Goal: Task Accomplishment & Management: Use online tool/utility

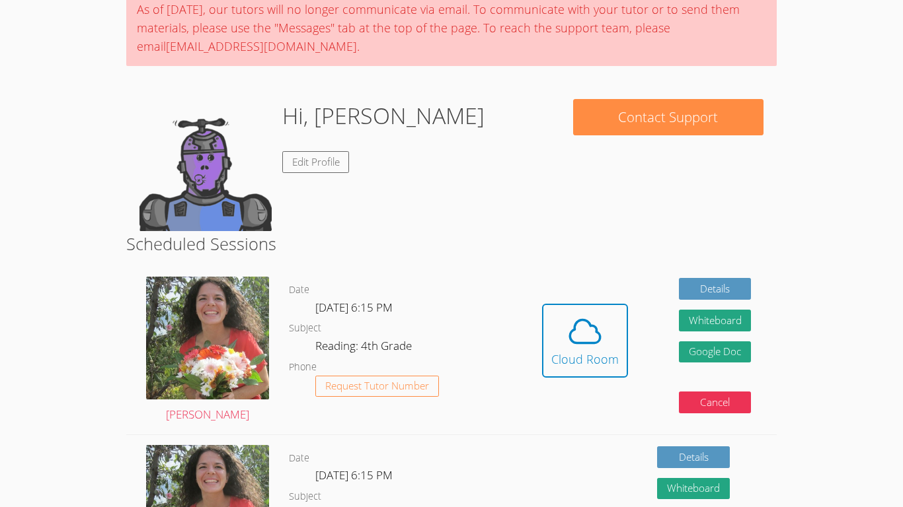
scroll to position [118, 0]
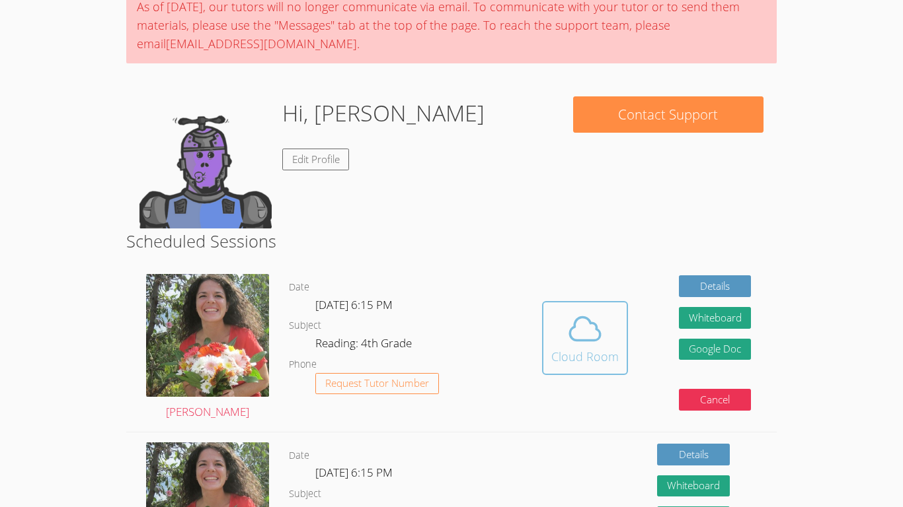
click at [599, 349] on div "Cloud Room" at bounding box center [584, 357] width 67 height 19
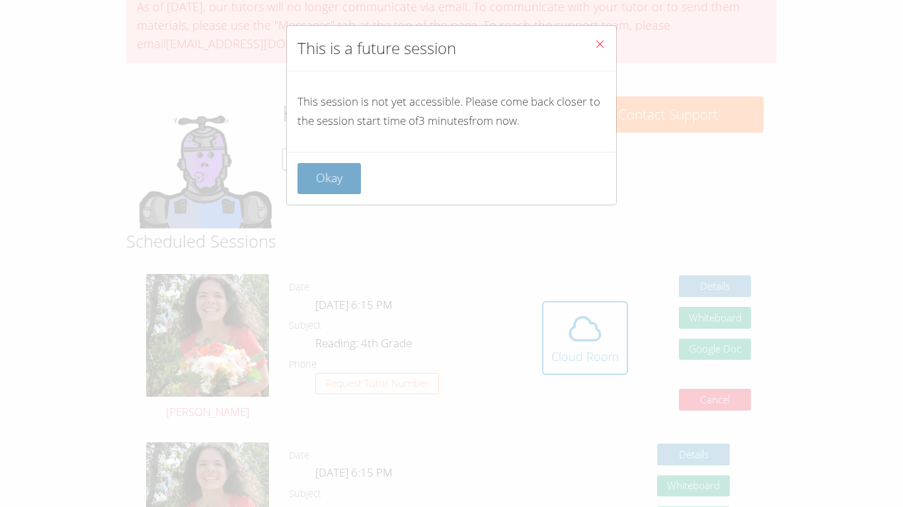
click at [340, 178] on button "Okay" at bounding box center [328, 178] width 63 height 31
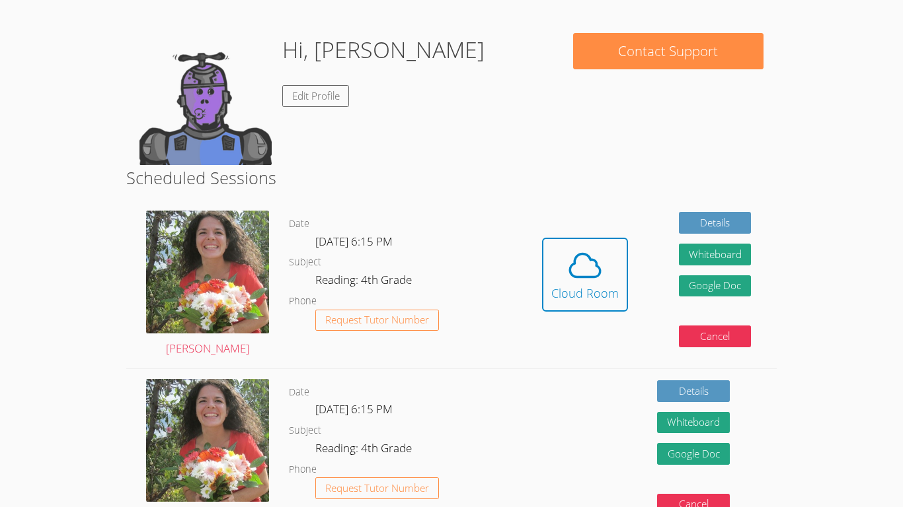
scroll to position [178, 0]
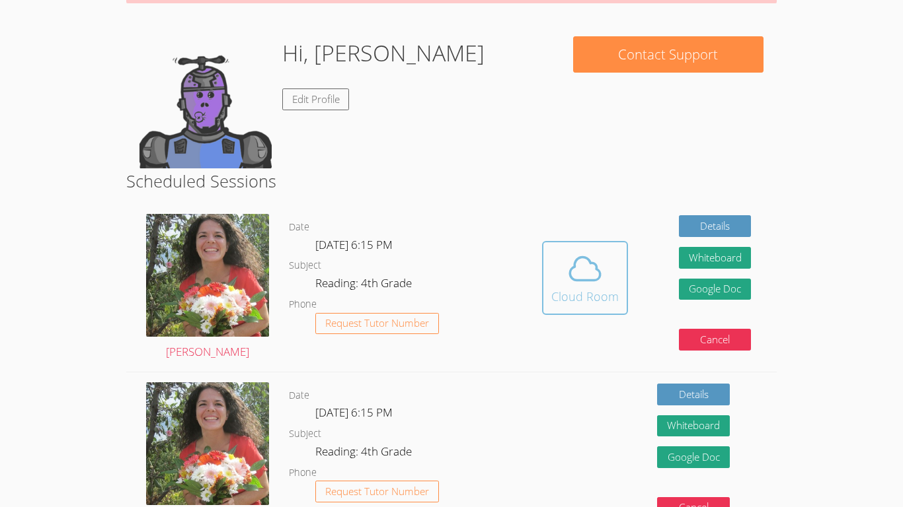
click at [542, 289] on button "Cloud Room" at bounding box center [585, 278] width 86 height 74
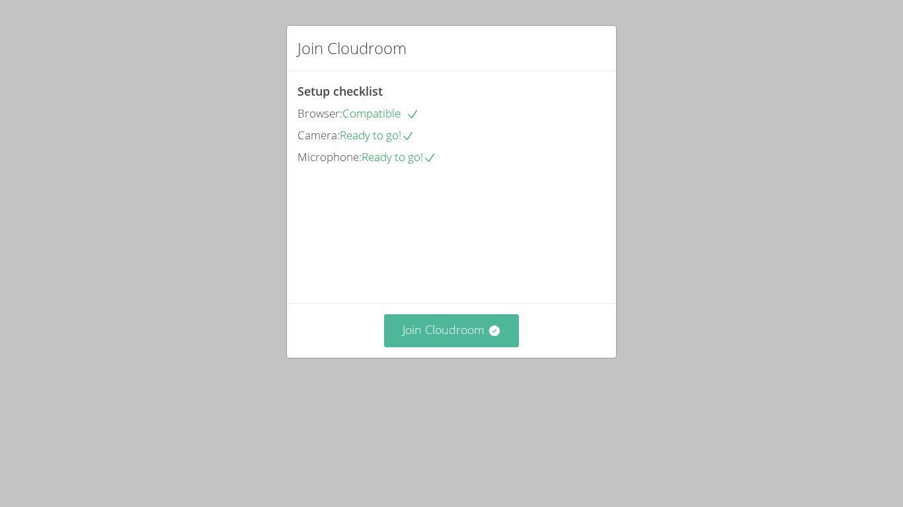
click at [482, 347] on button "Join Cloudroom" at bounding box center [451, 331] width 135 height 32
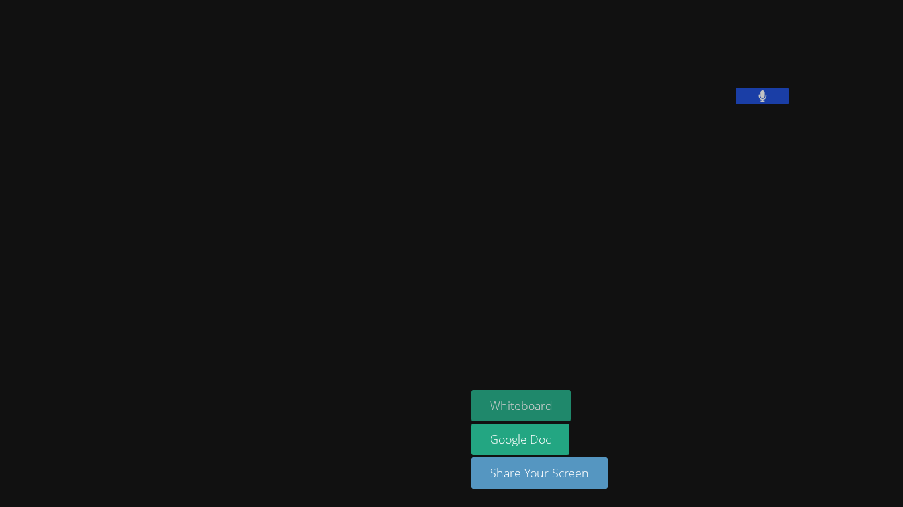
click at [471, 412] on button "Whiteboard" at bounding box center [521, 406] width 100 height 31
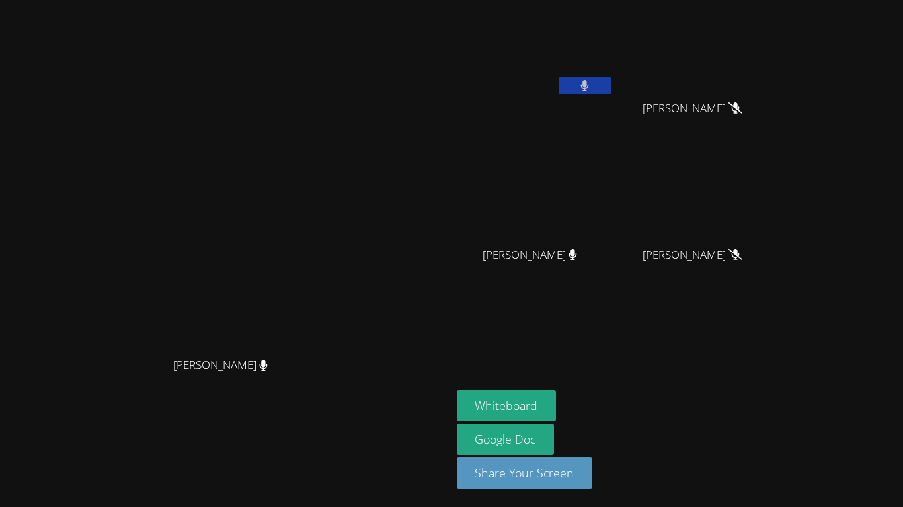
click at [611, 82] on button at bounding box center [584, 85] width 53 height 17
click at [611, 85] on button at bounding box center [584, 85] width 53 height 17
click at [614, 76] on video at bounding box center [535, 49] width 157 height 89
click at [611, 79] on button at bounding box center [584, 85] width 53 height 17
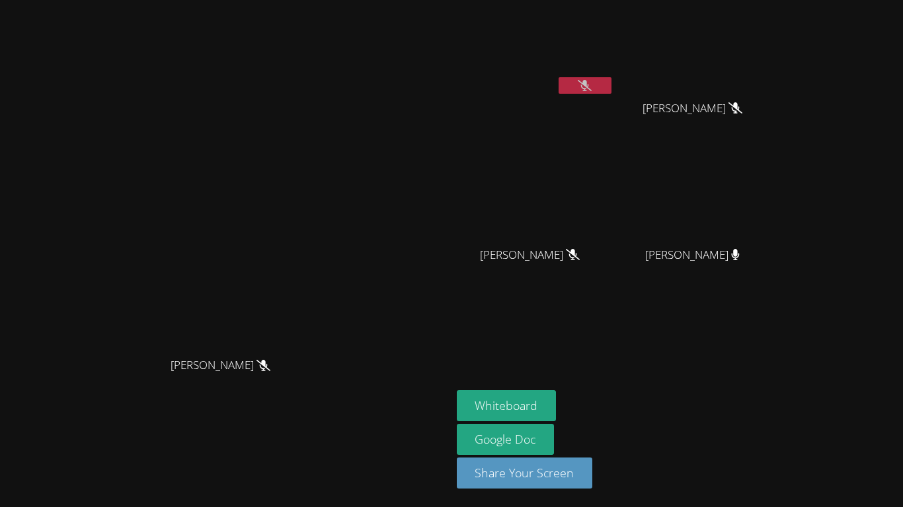
click at [611, 79] on button at bounding box center [584, 85] width 53 height 17
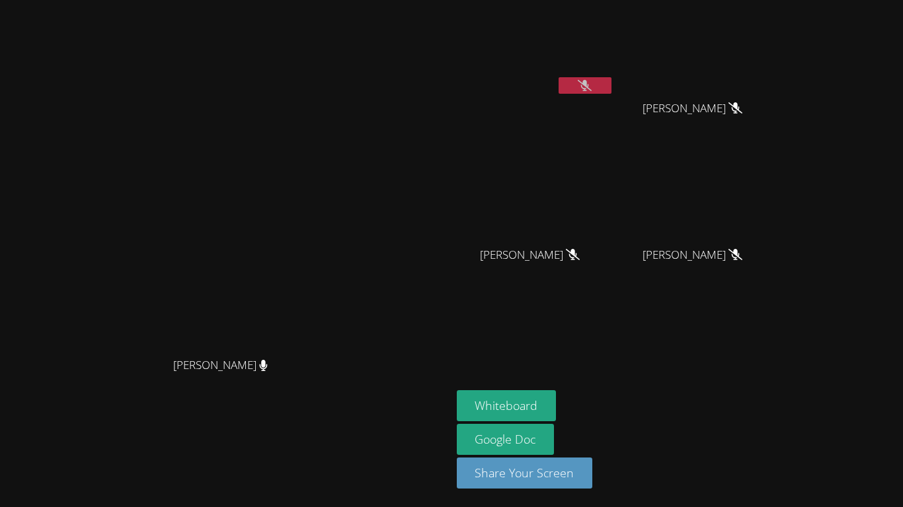
click at [611, 79] on button at bounding box center [584, 85] width 53 height 17
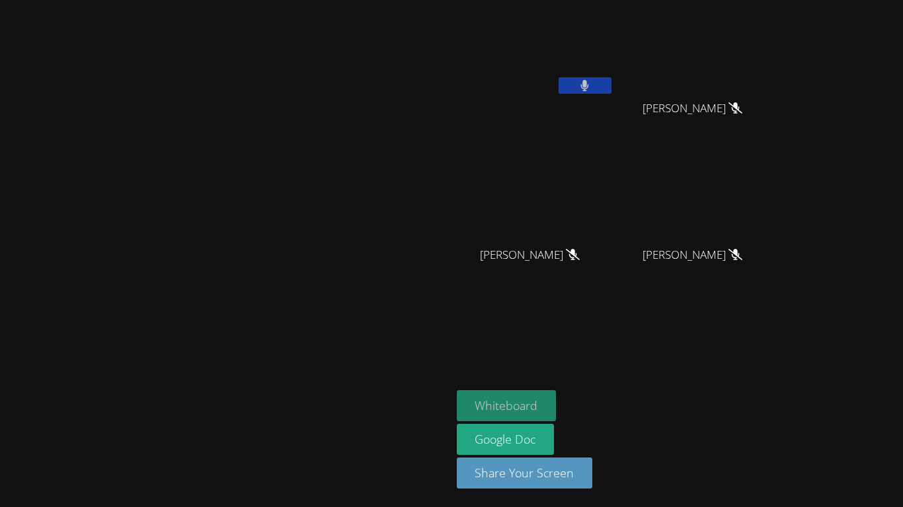
click at [556, 398] on button "Whiteboard" at bounding box center [507, 406] width 100 height 31
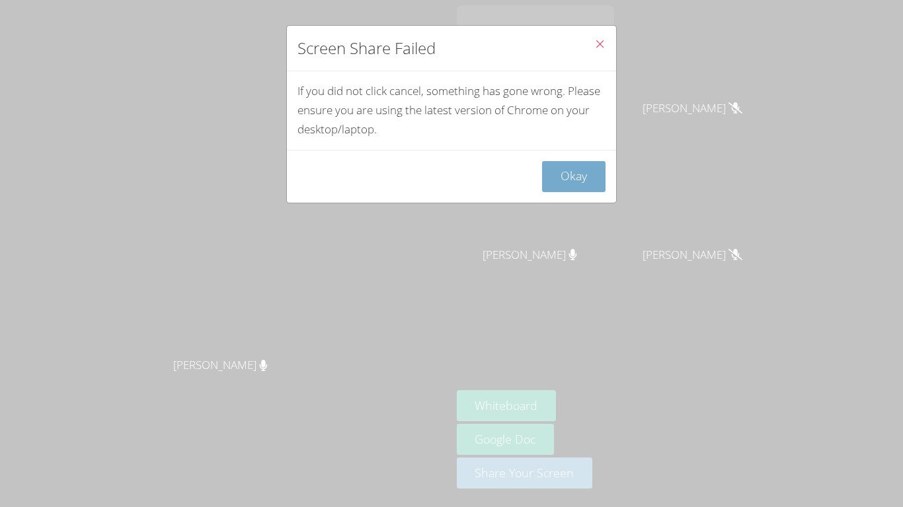
click at [580, 174] on button "Okay" at bounding box center [573, 176] width 63 height 31
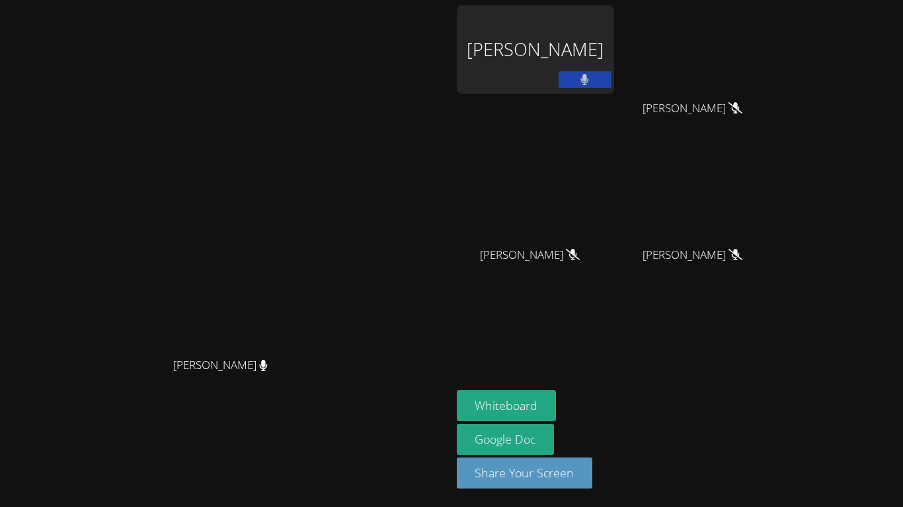
click at [614, 56] on div "Brittany Amaya" at bounding box center [535, 49] width 157 height 89
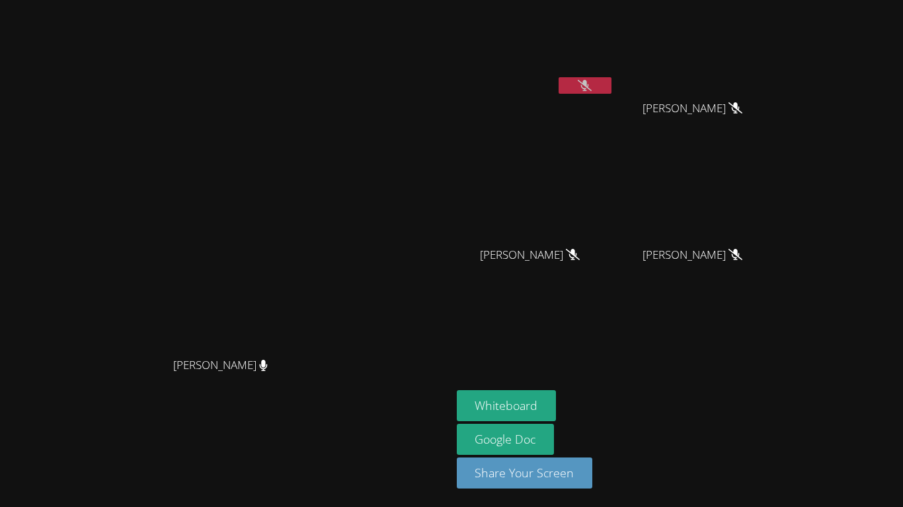
click at [611, 81] on button at bounding box center [584, 85] width 53 height 17
click at [591, 82] on icon at bounding box center [585, 85] width 14 height 11
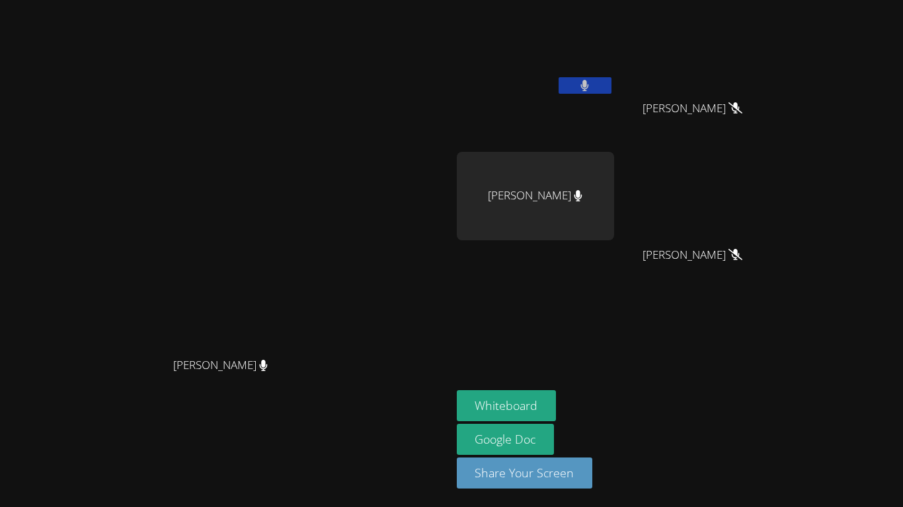
click at [589, 87] on icon at bounding box center [584, 85] width 9 height 11
click at [591, 80] on icon at bounding box center [585, 85] width 14 height 11
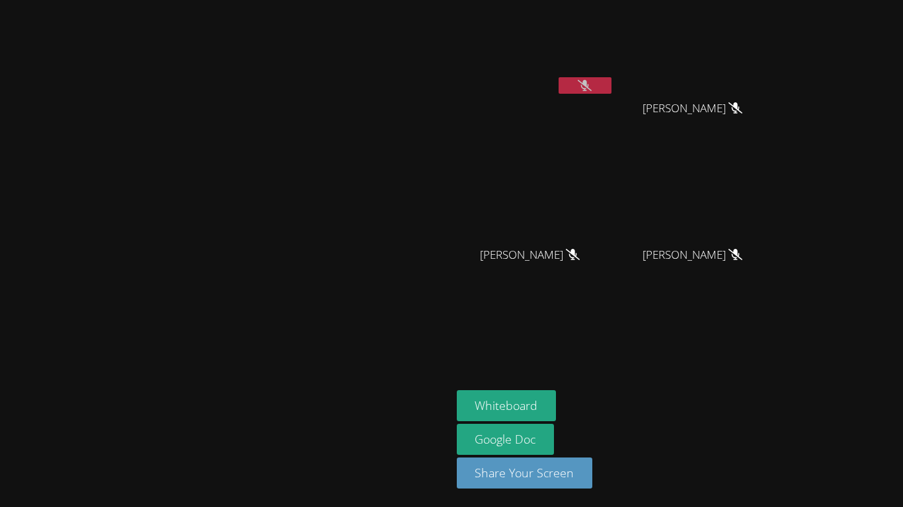
click at [614, 76] on video at bounding box center [535, 49] width 157 height 89
click at [309, 306] on video at bounding box center [225, 228] width 198 height 248
click at [611, 82] on button at bounding box center [584, 85] width 53 height 17
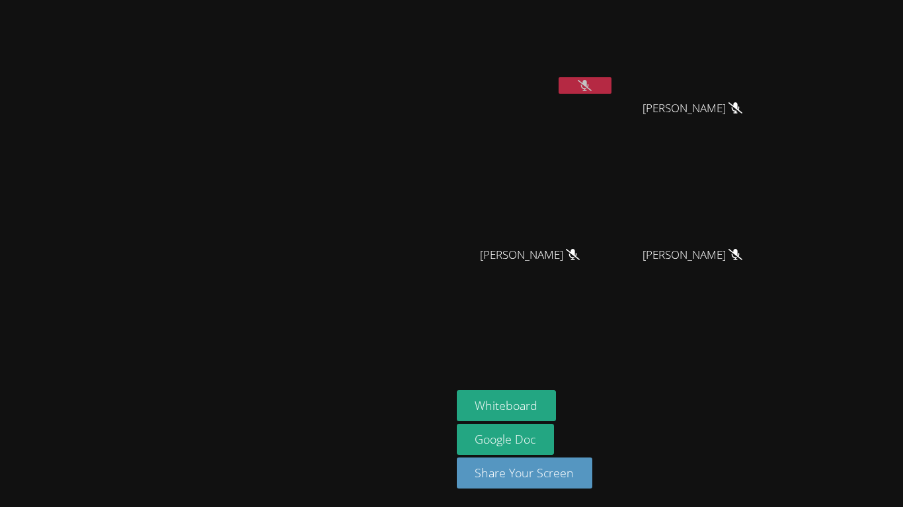
click at [611, 81] on button at bounding box center [584, 85] width 53 height 17
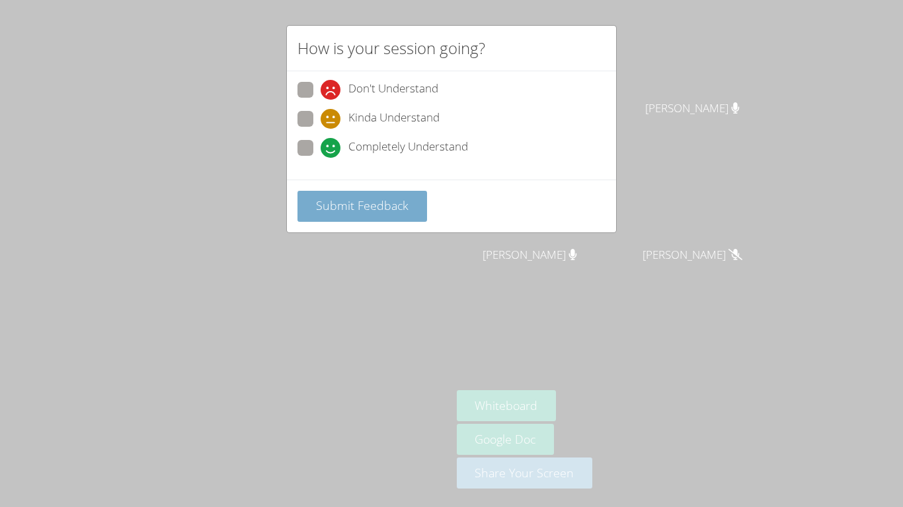
click at [424, 213] on button "Submit Feedback" at bounding box center [362, 206] width 130 height 31
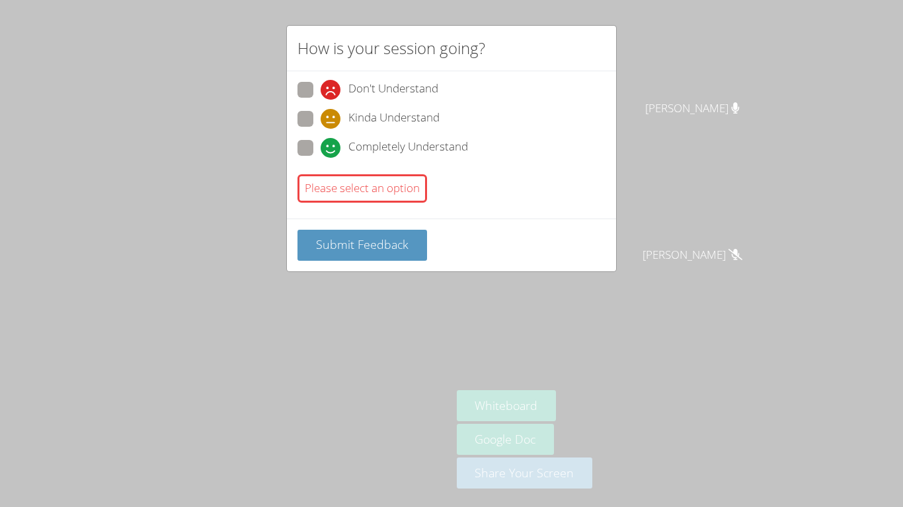
click at [405, 136] on div "Don't Understand Kinda Understand Completely Understand" at bounding box center [451, 123] width 308 height 82
click at [406, 137] on div "Don't Understand Kinda Understand Completely Understand" at bounding box center [451, 123] width 308 height 82
click at [408, 141] on span "Completely Understand" at bounding box center [408, 148] width 120 height 20
click at [332, 141] on input "Completely Understand" at bounding box center [325, 145] width 11 height 11
radio input "true"
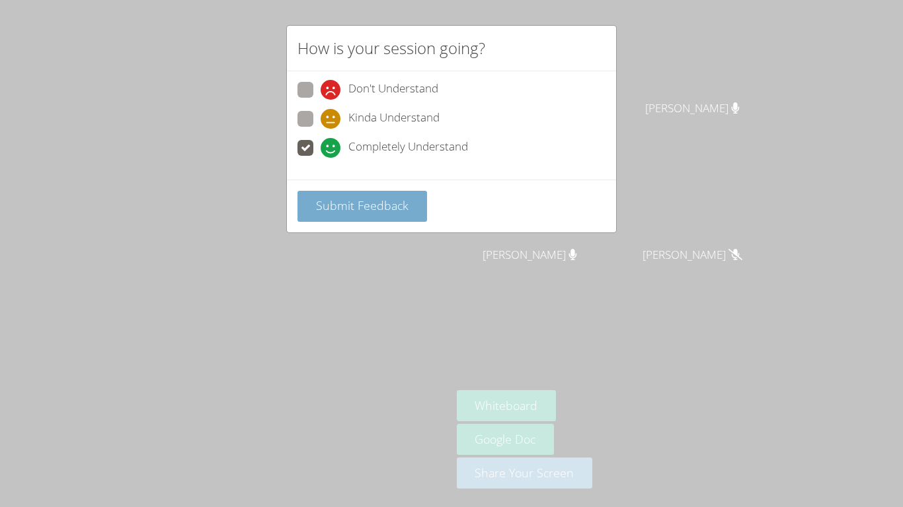
click at [394, 191] on button "Submit Feedback" at bounding box center [362, 206] width 130 height 31
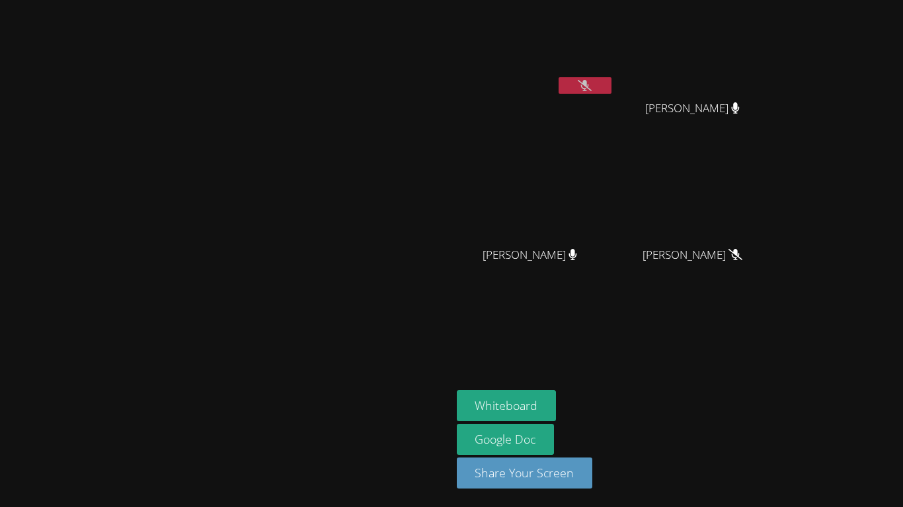
click at [611, 83] on button at bounding box center [584, 85] width 53 height 17
click at [611, 85] on button at bounding box center [584, 85] width 53 height 17
